Goal: Information Seeking & Learning: Learn about a topic

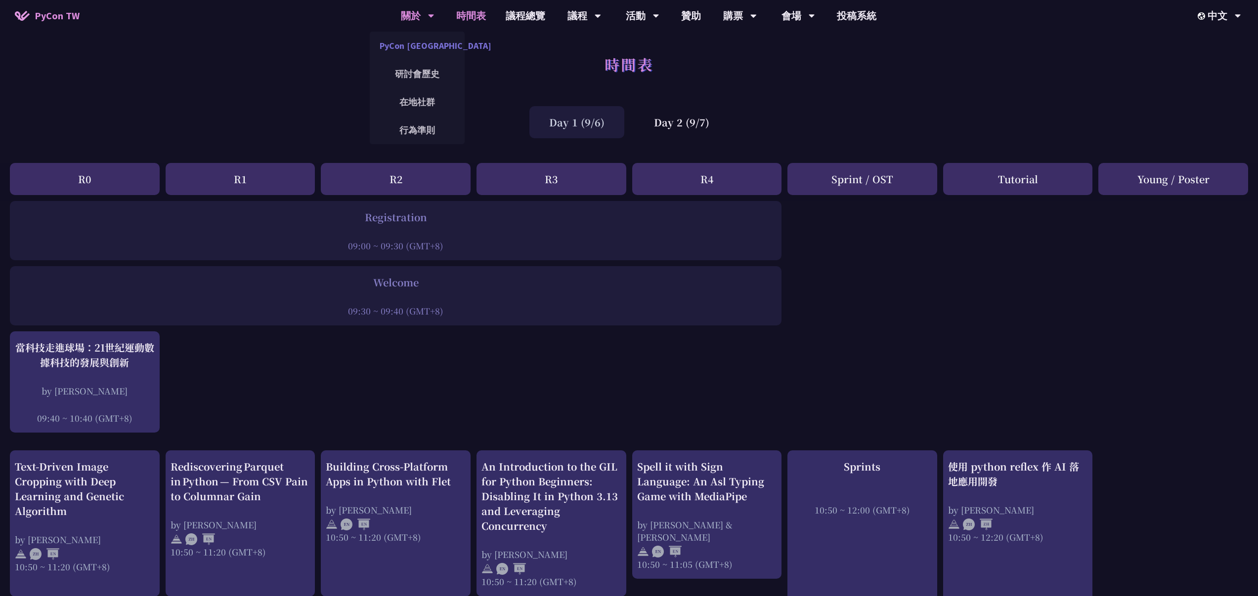
click at [419, 52] on link "PyCon [GEOGRAPHIC_DATA]" at bounding box center [417, 45] width 95 height 23
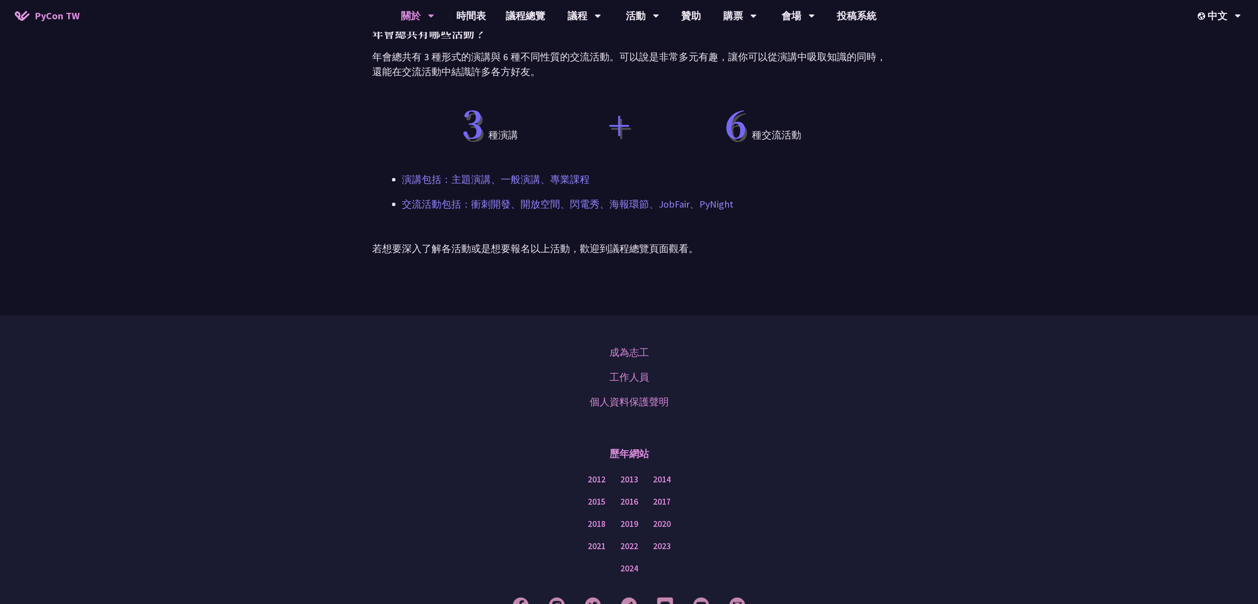
scroll to position [804, 0]
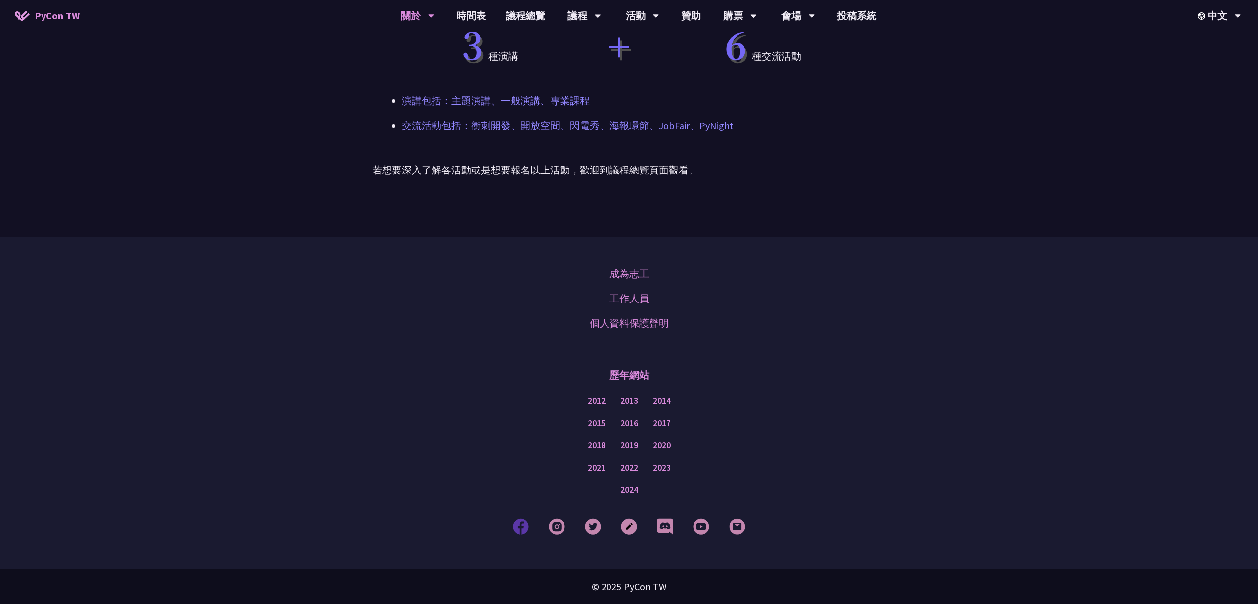
click at [523, 527] on img at bounding box center [520, 526] width 16 height 16
click at [716, 361] on div "歷年網站" at bounding box center [629, 375] width 1208 height 30
click at [558, 529] on img at bounding box center [557, 526] width 16 height 16
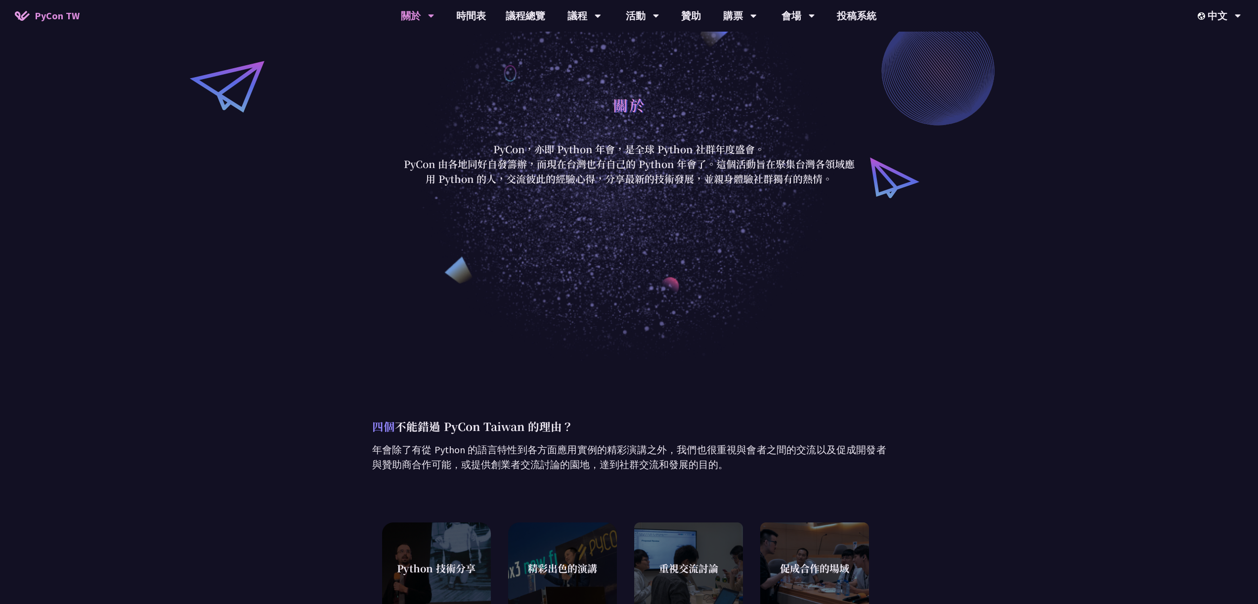
scroll to position [0, 0]
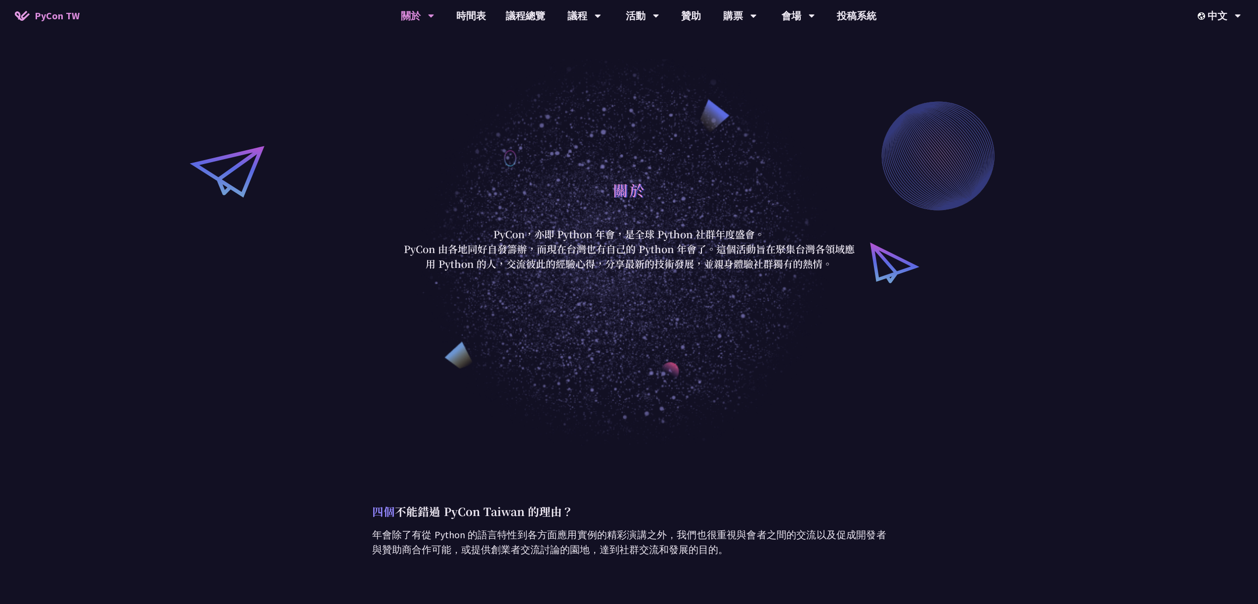
drag, startPoint x: 492, startPoint y: 237, endPoint x: 838, endPoint y: 272, distance: 347.7
click at [838, 272] on div "關於 PyCon，亦即 Python 年會，是全球 Python 社群年度盛會。 PyCon 由各地同好自發籌辦，而現在台灣也有自己的 Python 年會了。…" at bounding box center [629, 223] width 1258 height 446
click at [630, 368] on div "關於 PyCon，亦即 Python 年會，是全球 Python 社群年度盛會。 PyCon 由各地同好自發籌辦，而現在台灣也有自己的 Python 年會了。…" at bounding box center [629, 223] width 1258 height 446
click at [413, 45] on link "PyCon [GEOGRAPHIC_DATA]" at bounding box center [417, 45] width 95 height 23
click at [414, 77] on link "研討會歷史" at bounding box center [417, 73] width 95 height 23
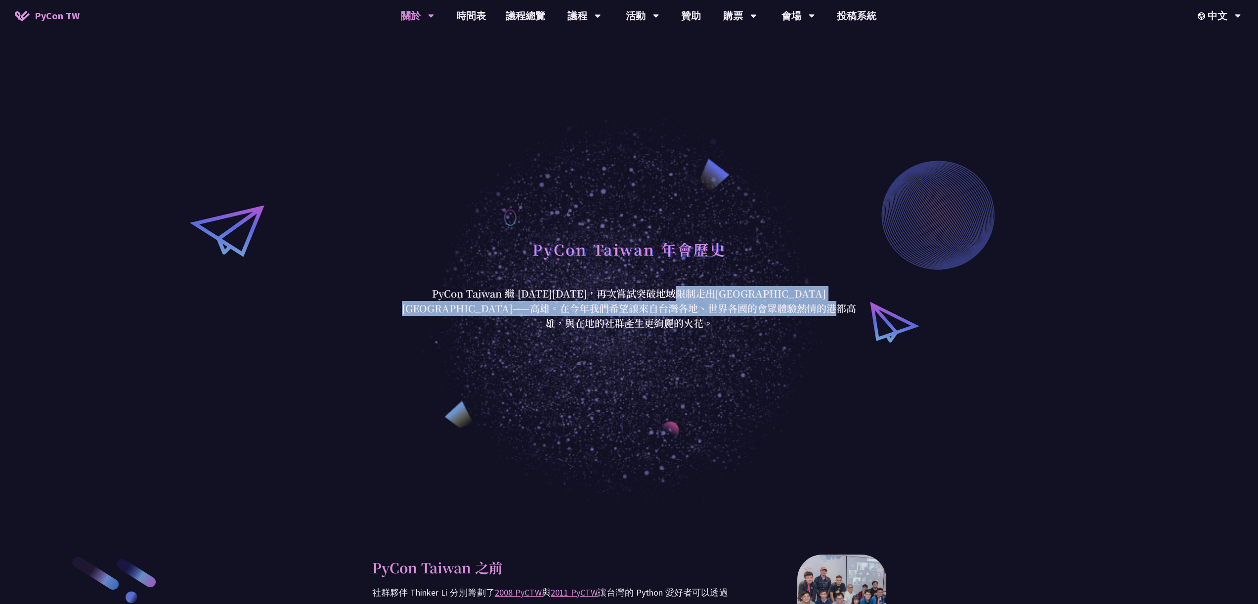
drag, startPoint x: 542, startPoint y: 303, endPoint x: 888, endPoint y: 328, distance: 346.8
click at [888, 328] on div "PyCon Taiwan 年會歷史 PyCon [GEOGRAPHIC_DATA] 繼 [DATE][DATE]，再次嘗試突破地域限制走出[GEOGRAPHI…" at bounding box center [629, 282] width 1258 height 446
click at [762, 339] on div "PyCon Taiwan 年會歷史 PyCon [GEOGRAPHIC_DATA] 繼 [DATE][DATE]，再次嘗試突破地域限制走出[GEOGRAPHI…" at bounding box center [629, 282] width 1258 height 446
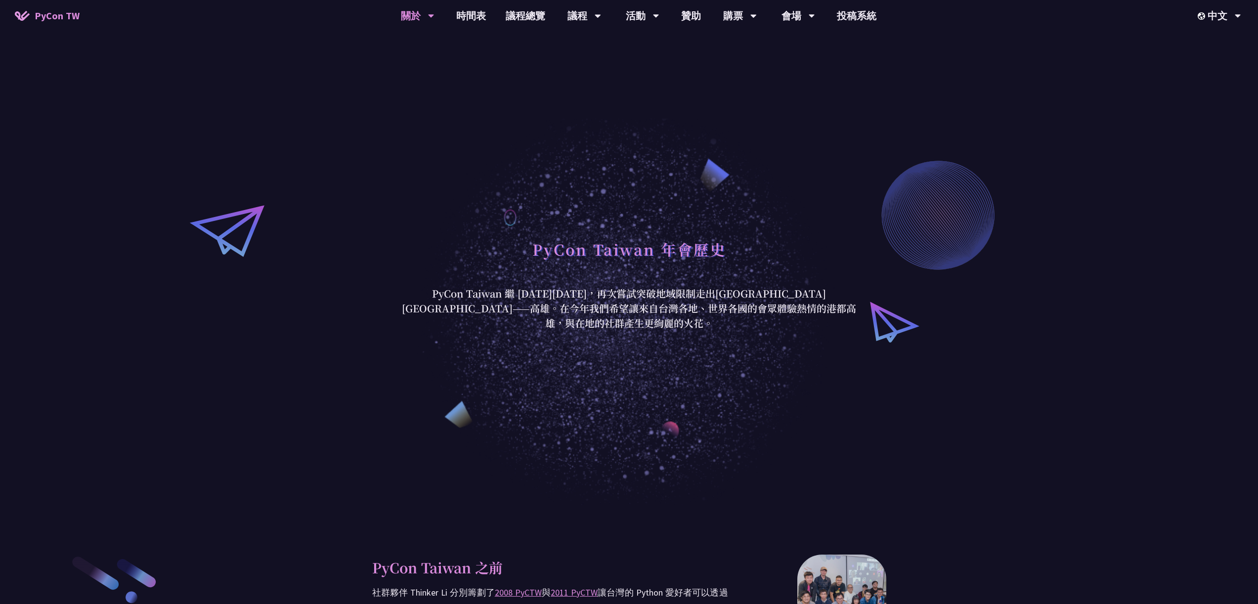
click at [57, 7] on link "PyCon TW" at bounding box center [47, 15] width 85 height 25
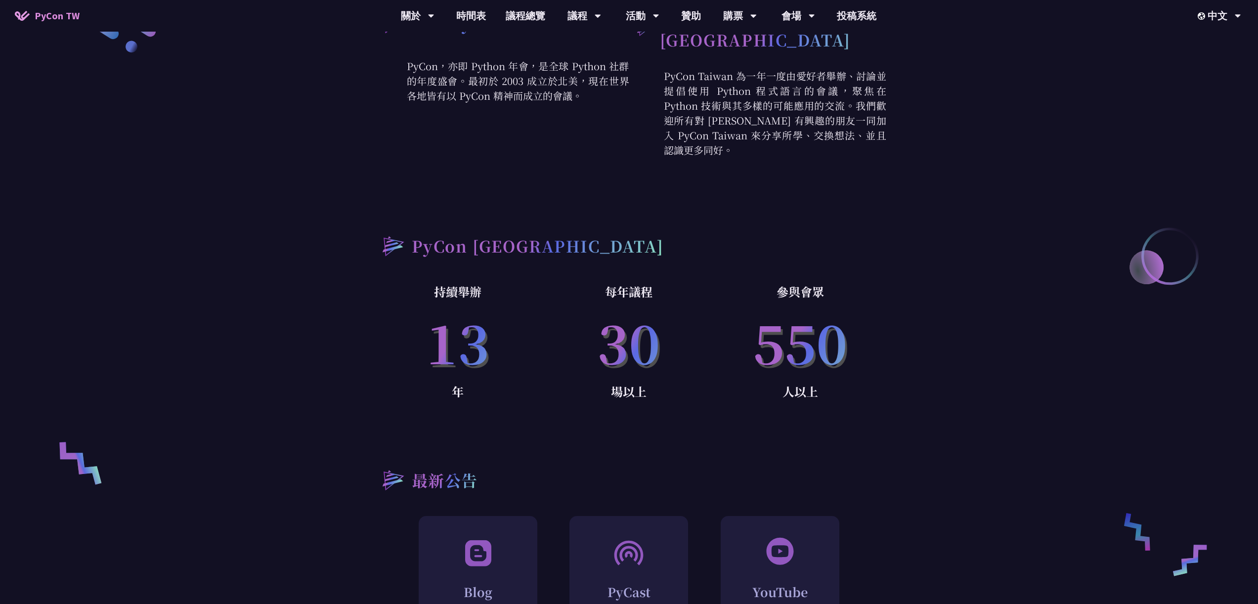
scroll to position [459, 0]
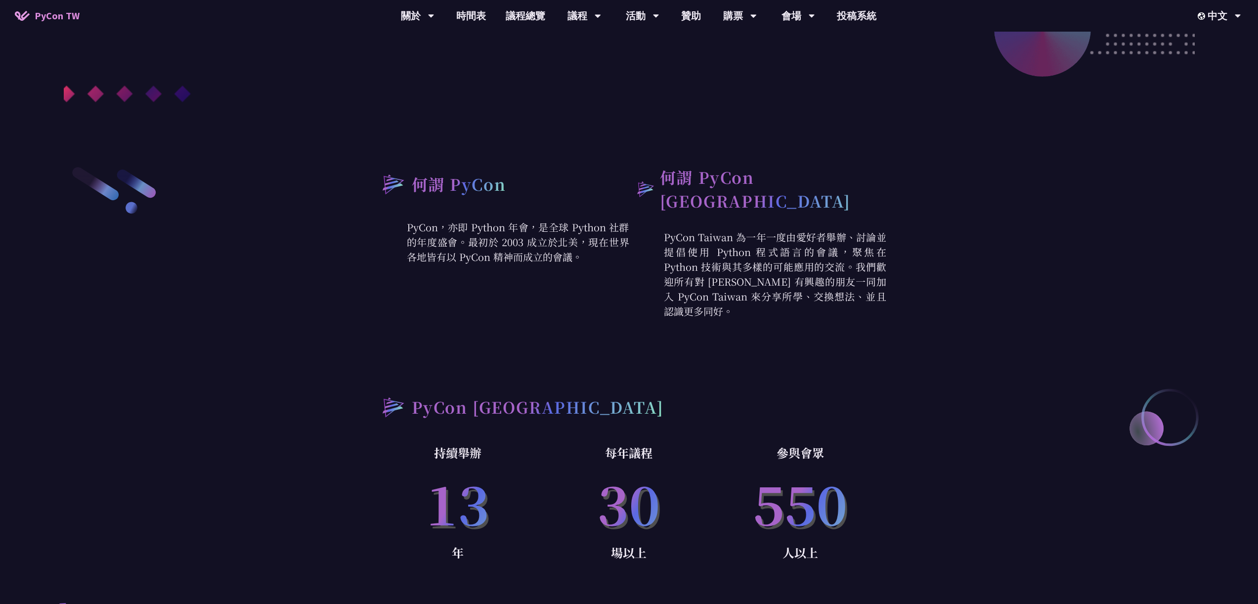
drag, startPoint x: 404, startPoint y: 230, endPoint x: 593, endPoint y: 261, distance: 190.8
click at [592, 262] on p "PyCon，亦即 Python 年會，是全球 Python 社群的年度盛會。最初於 2003 成立於北美，現在世界各地皆有以 PyCon 精神而成立的會議。" at bounding box center [500, 242] width 257 height 44
click at [659, 268] on p "PyCon Taiwan 為一年一度由愛好者舉辦、討論並提倡使用 Python 程式語言的會議，聚焦在 Python 技術與其多樣的可能應用的交流。我們歡迎所…" at bounding box center [757, 274] width 257 height 89
drag, startPoint x: 665, startPoint y: 225, endPoint x: 700, endPoint y: 306, distance: 88.8
click at [700, 306] on p "PyCon Taiwan 為一年一度由愛好者舉辦、討論並提倡使用 Python 程式語言的會議，聚焦在 Python 技術與其多樣的可能應用的交流。我們歡迎所…" at bounding box center [757, 274] width 257 height 89
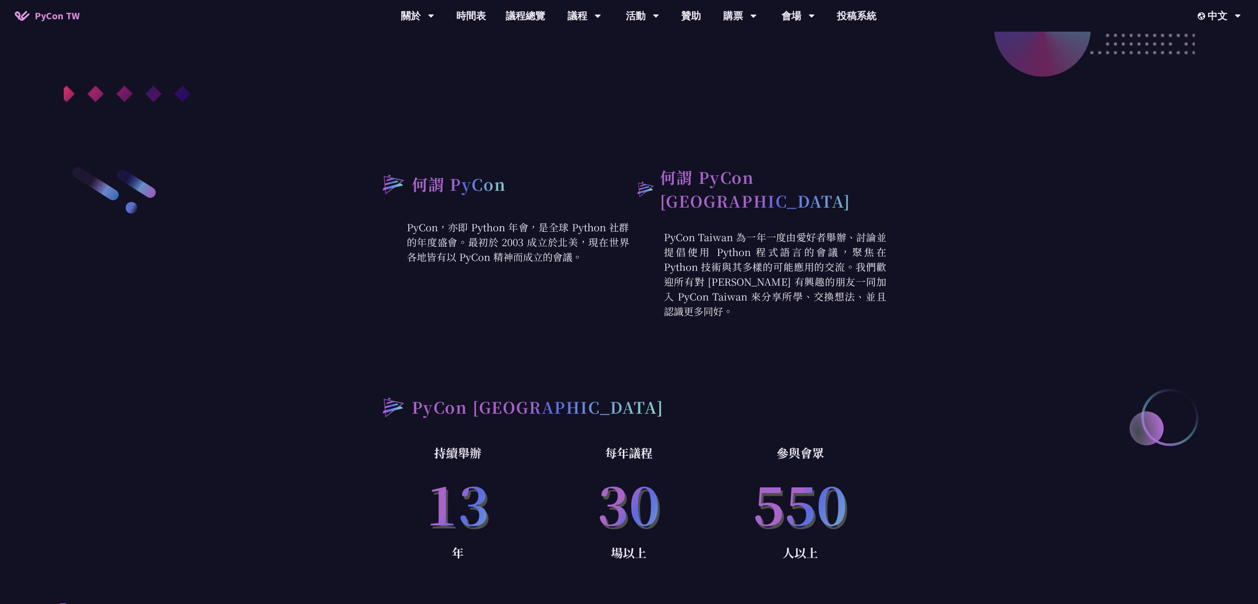
copy p "PyCon Taiwan 為一年一度由愛好者舉辦、討論並提倡使用 Python 程式語言的會議，聚焦在 Python 技術與其多樣的可能應用的交流。我們歡迎所…"
drag, startPoint x: 1219, startPoint y: 41, endPoint x: 1195, endPoint y: 65, distance: 34.6
click at [1219, 41] on div "EN" at bounding box center [1218, 45] width 59 height 23
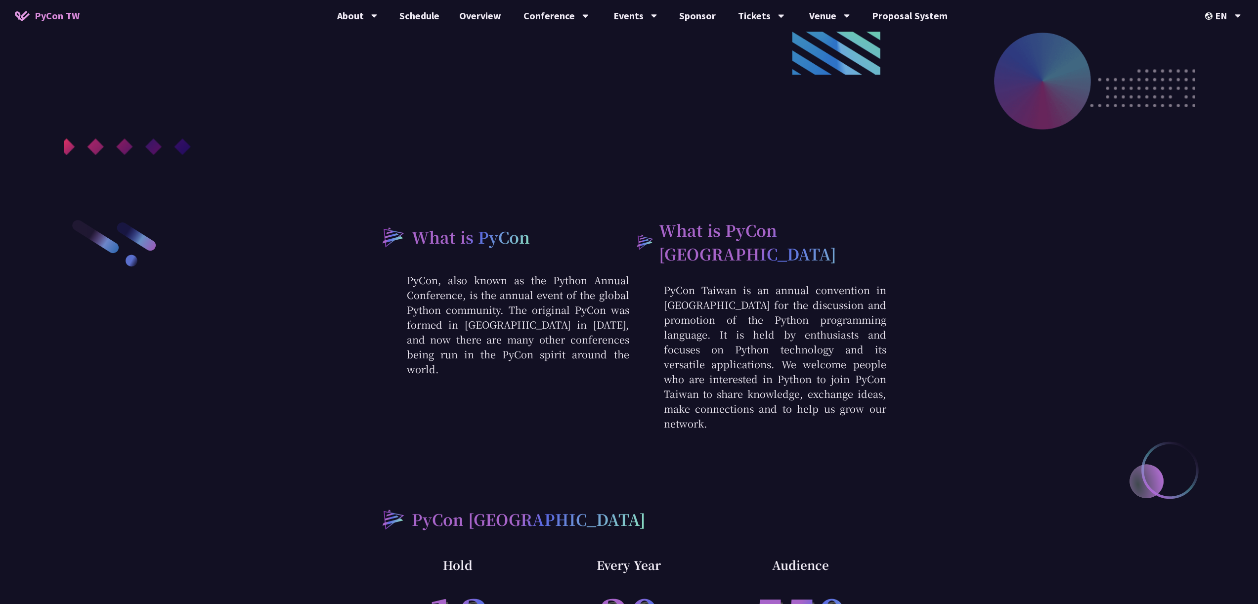
scroll to position [412, 0]
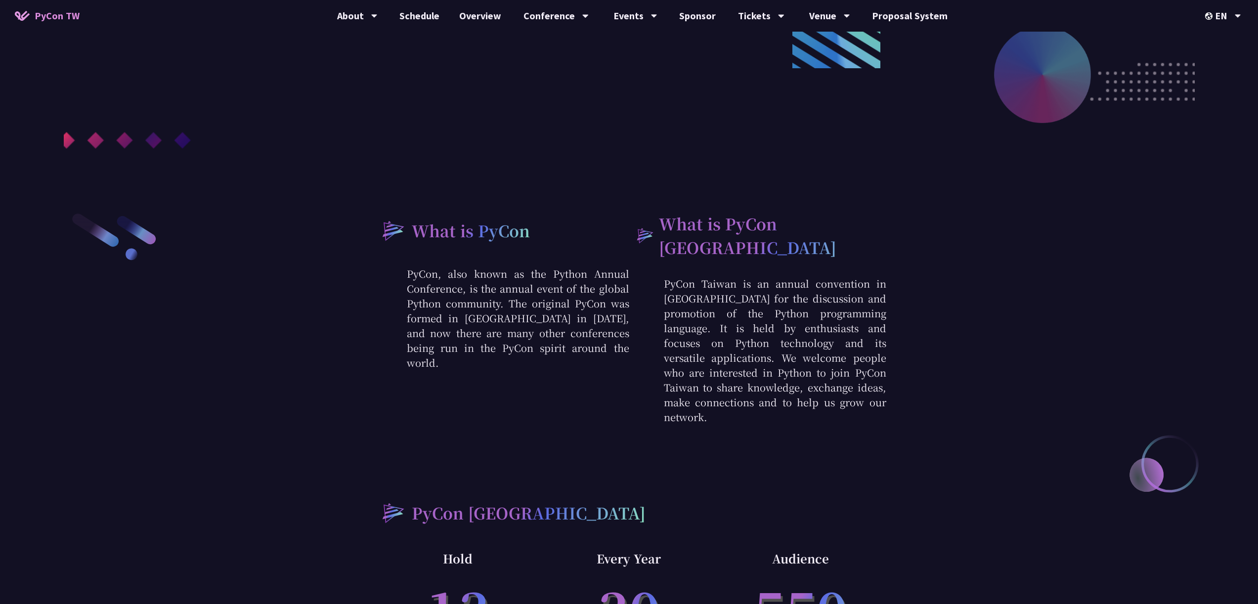
drag, startPoint x: 786, startPoint y: 394, endPoint x: 667, endPoint y: 279, distance: 165.7
click at [667, 279] on p "PyCon Taiwan is an annual convention in [GEOGRAPHIC_DATA] for the discussion an…" at bounding box center [757, 350] width 257 height 148
